Goal: Information Seeking & Learning: Learn about a topic

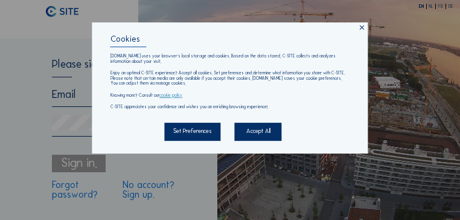
type input "[PERSON_NAME][EMAIL_ADDRESS][PERSON_NAME][DOMAIN_NAME]"
click at [257, 131] on div "Accept All" at bounding box center [258, 131] width 47 height 17
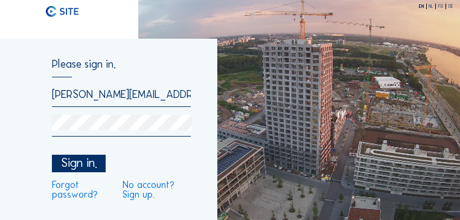
click at [80, 165] on div "Sign in." at bounding box center [79, 162] width 54 height 17
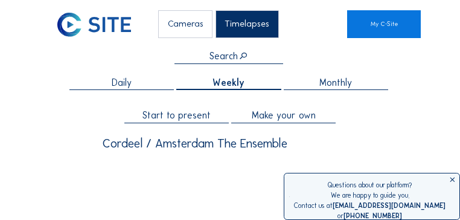
click at [452, 180] on icon at bounding box center [452, 180] width 8 height 8
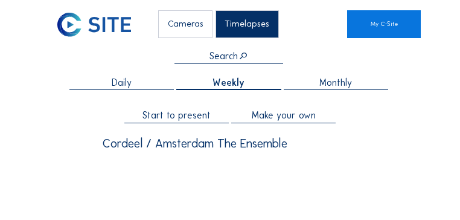
click at [181, 24] on div "Cameras" at bounding box center [185, 24] width 54 height 28
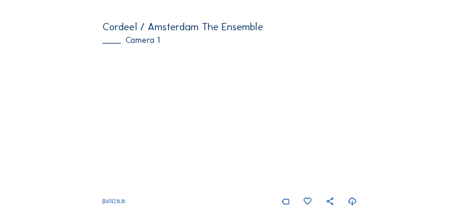
scroll to position [121, 0]
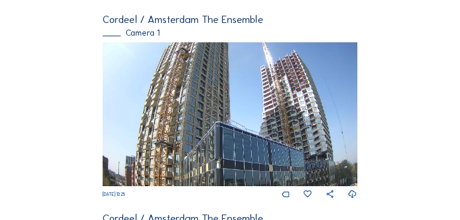
click at [285, 133] on img at bounding box center [230, 114] width 254 height 144
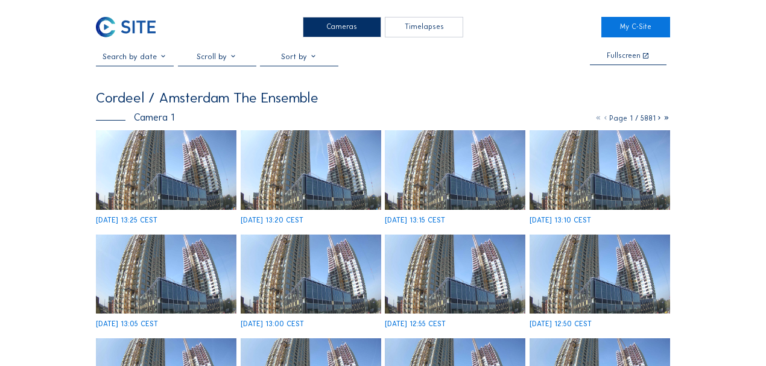
click at [160, 59] on input "text" at bounding box center [135, 56] width 78 height 9
click at [428, 28] on div "Timelapses" at bounding box center [424, 27] width 78 height 20
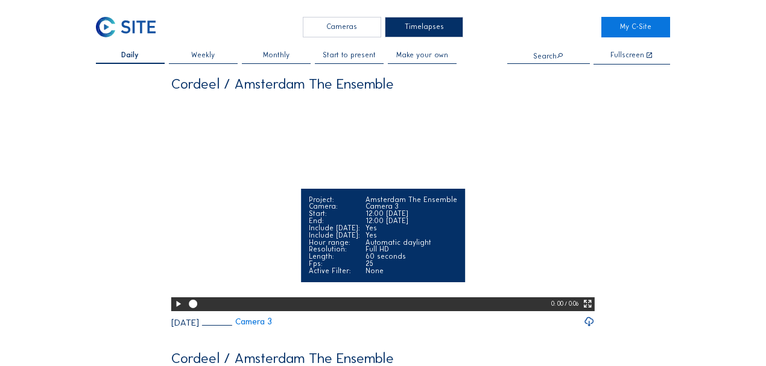
click at [459, 219] on icon at bounding box center [588, 304] width 10 height 12
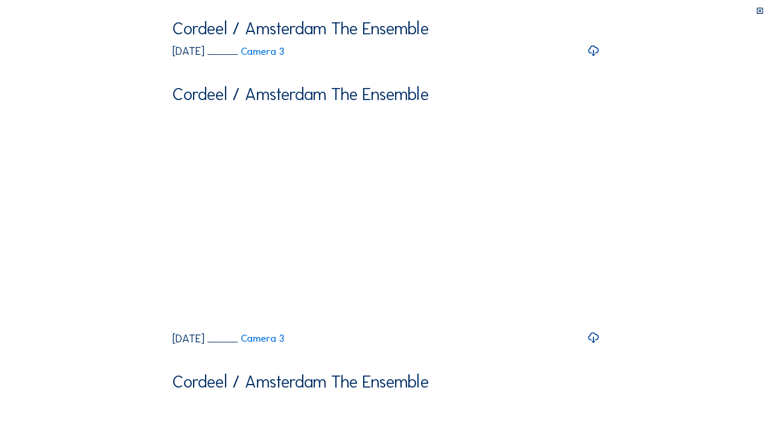
click at [323, 219] on video "Your browser does not support the video tag." at bounding box center [385, 126] width 427 height 213
click at [331, 206] on video "Your browser does not support the video tag." at bounding box center [385, 126] width 427 height 213
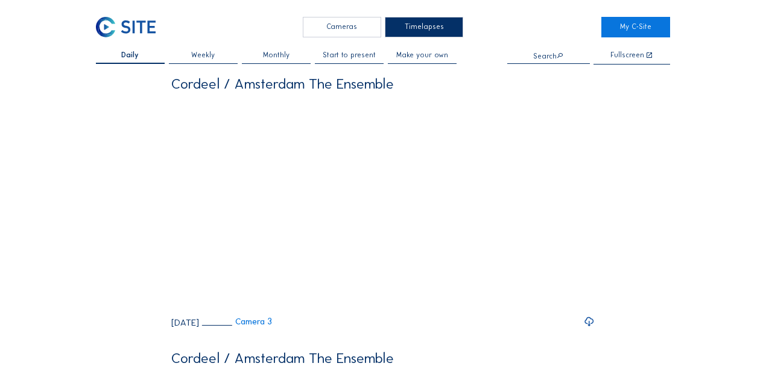
click at [347, 28] on div "Cameras" at bounding box center [342, 27] width 78 height 20
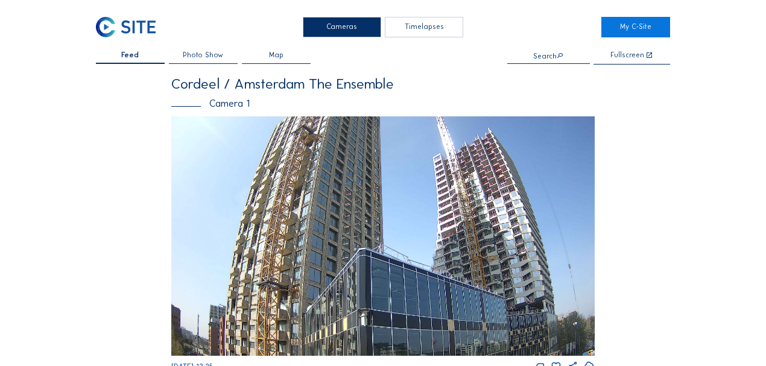
click at [283, 54] on span "Map" at bounding box center [276, 55] width 14 height 7
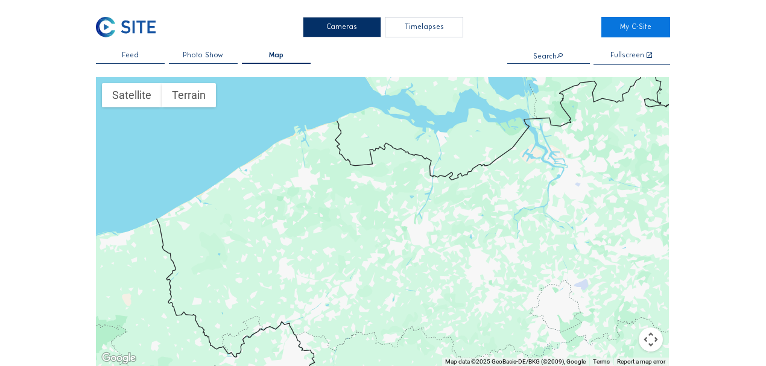
click at [136, 54] on span "Feed" at bounding box center [130, 55] width 17 height 7
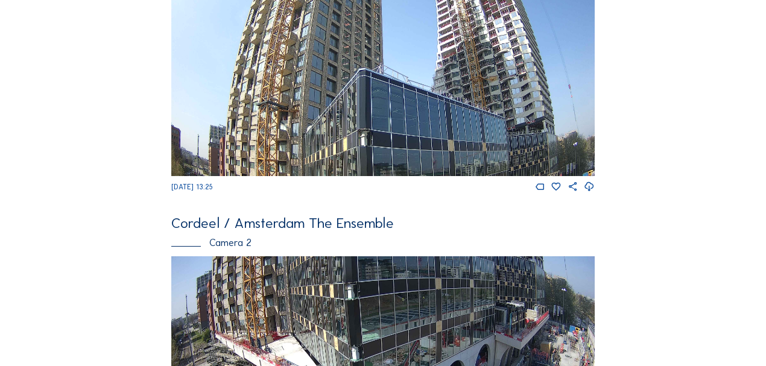
scroll to position [121, 0]
